Goal: Find contact information: Find contact information

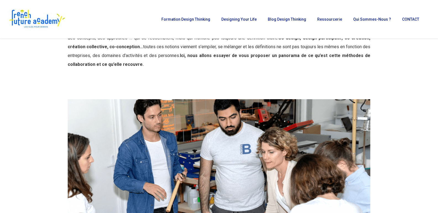
scroll to position [55, 0]
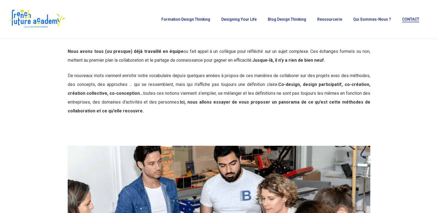
click at [413, 19] on span "CONTACT" at bounding box center [410, 19] width 17 height 4
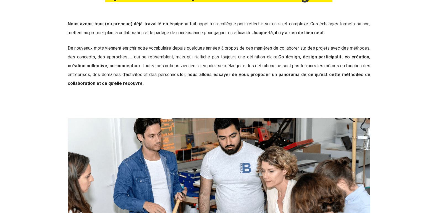
scroll to position [110, 0]
